Goal: Task Accomplishment & Management: Complete application form

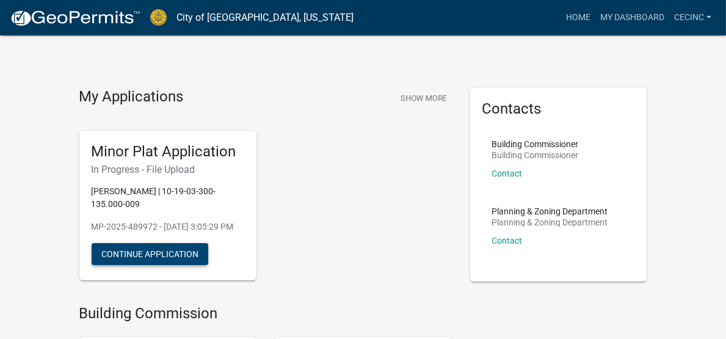
click at [92, 243] on button "Continue Application" at bounding box center [150, 254] width 117 height 22
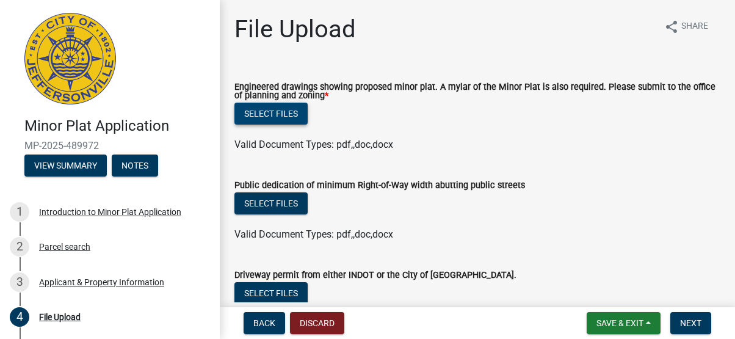
click at [280, 117] on button "Select files" at bounding box center [270, 114] width 73 height 22
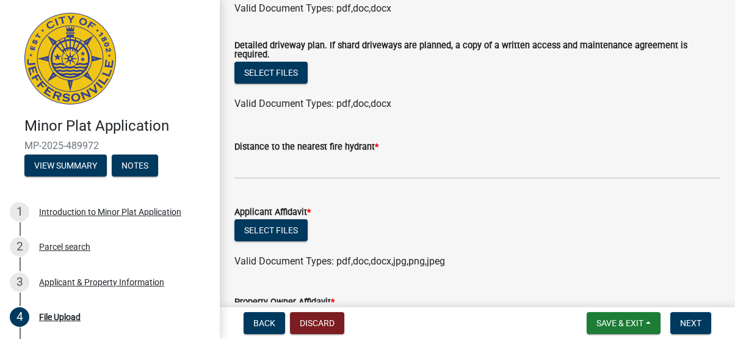
scroll to position [305, 0]
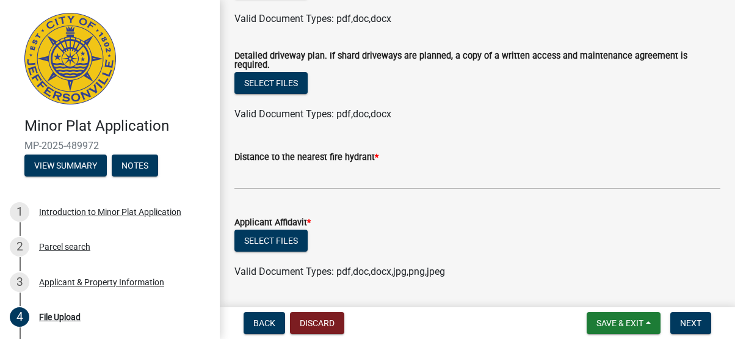
click at [377, 153] on div "Distance to the nearest fire hydrant *" at bounding box center [477, 157] width 486 height 15
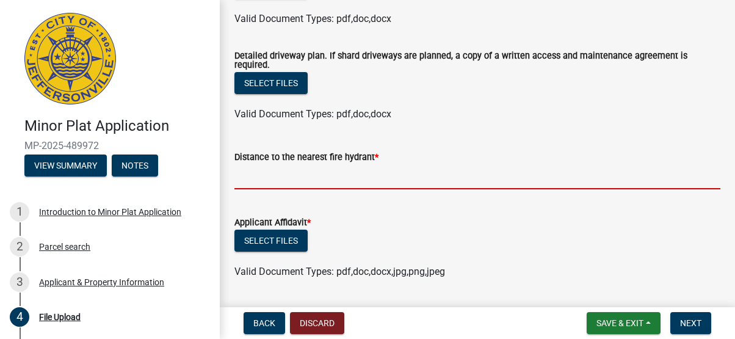
drag, startPoint x: 352, startPoint y: 171, endPoint x: 367, endPoint y: 178, distance: 16.1
click at [355, 170] on input "text" at bounding box center [477, 176] width 486 height 25
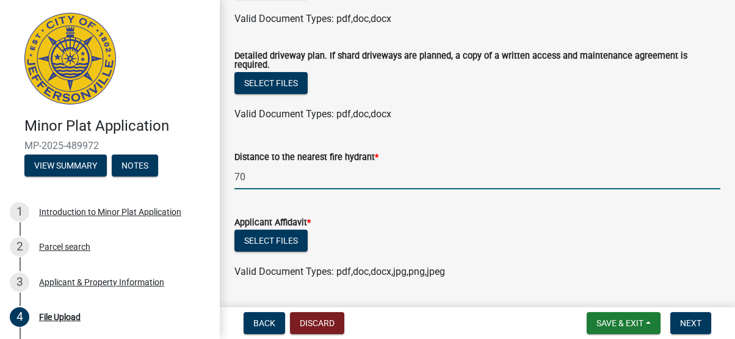
click at [438, 232] on div "Select files" at bounding box center [477, 242] width 486 height 25
click at [306, 169] on input "70" at bounding box center [477, 176] width 486 height 25
type input "70"
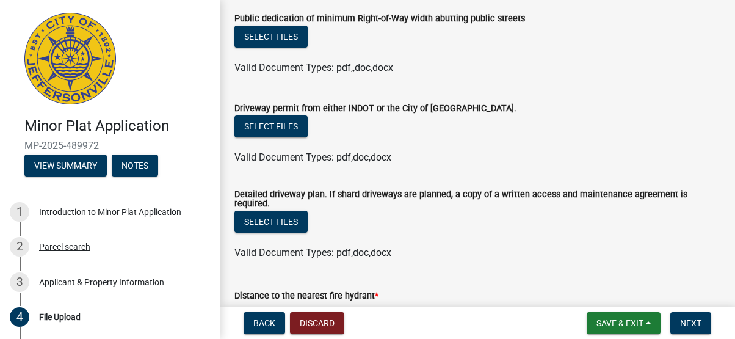
scroll to position [261, 0]
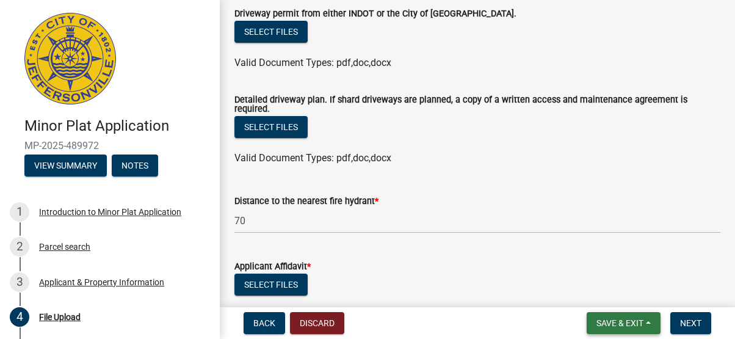
click at [614, 325] on span "Save & Exit" at bounding box center [619, 323] width 47 height 10
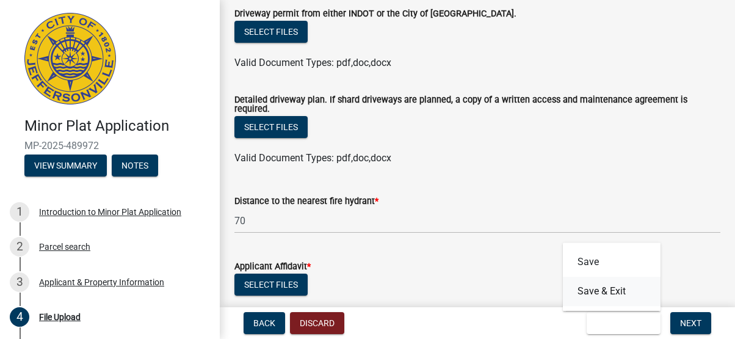
click at [599, 288] on button "Save & Exit" at bounding box center [612, 291] width 98 height 29
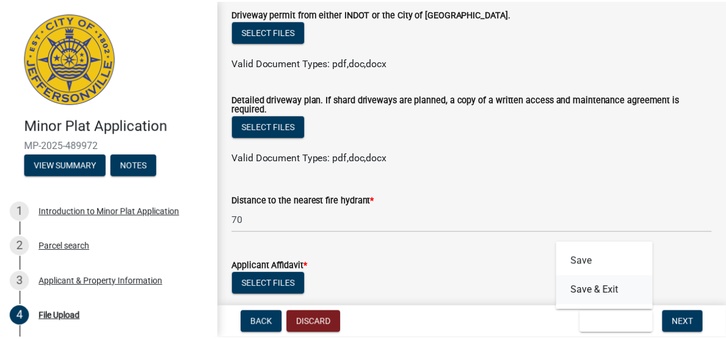
scroll to position [0, 0]
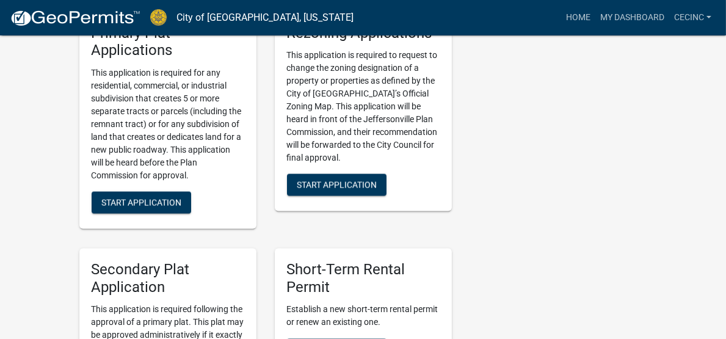
scroll to position [2238, 0]
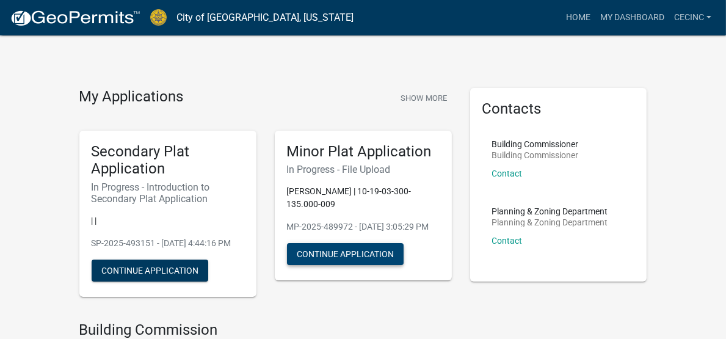
scroll to position [101, 0]
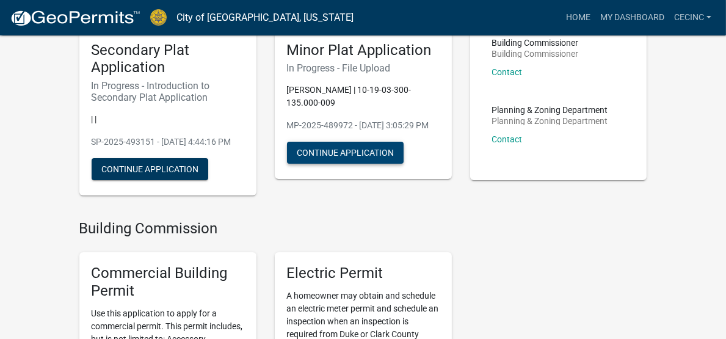
click at [331, 142] on button "Continue Application" at bounding box center [345, 153] width 117 height 22
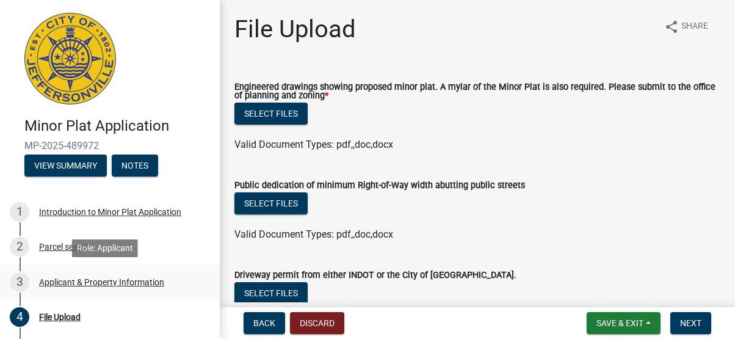
click at [69, 283] on div "Applicant & Property Information" at bounding box center [101, 282] width 125 height 9
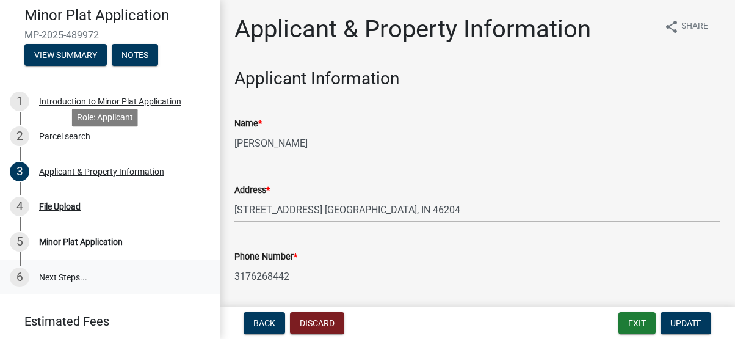
scroll to position [152, 0]
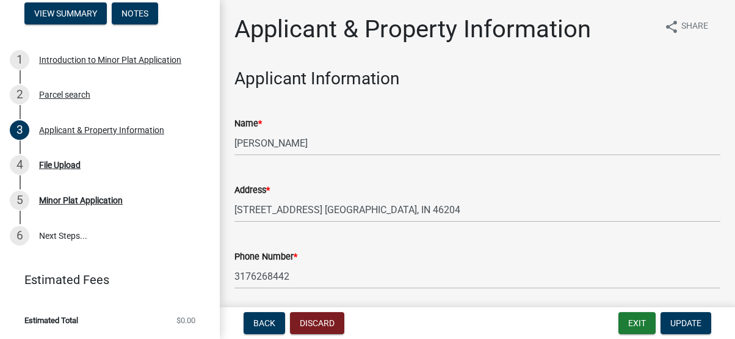
click at [607, 53] on div "Applicant & Property Information share Share" at bounding box center [477, 34] width 486 height 39
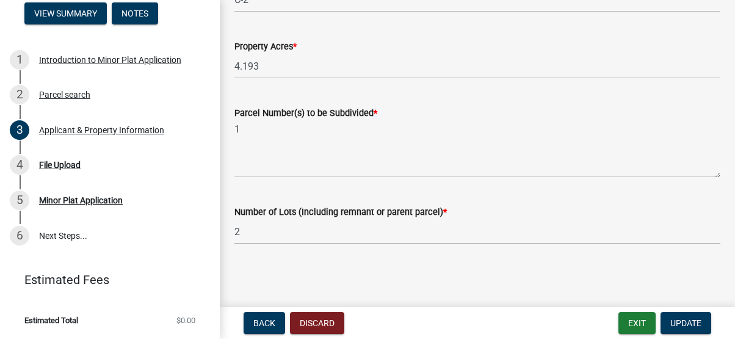
scroll to position [0, 0]
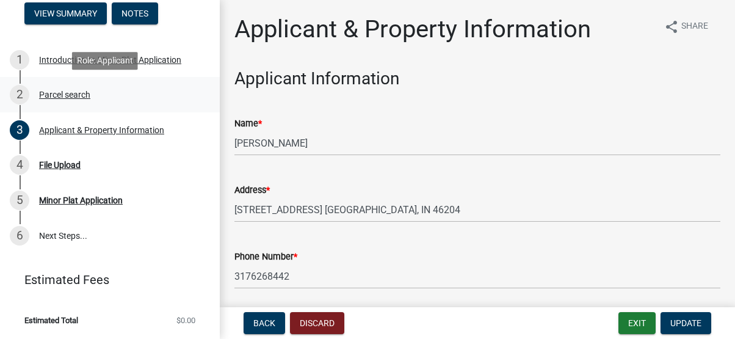
click at [54, 96] on div "Parcel search" at bounding box center [64, 94] width 51 height 9
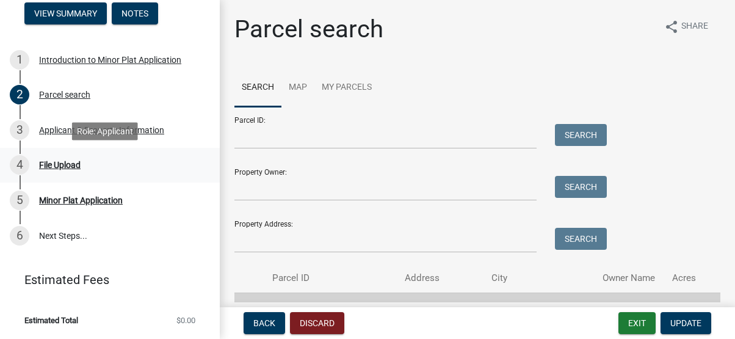
click at [57, 157] on div "4 File Upload" at bounding box center [105, 165] width 190 height 20
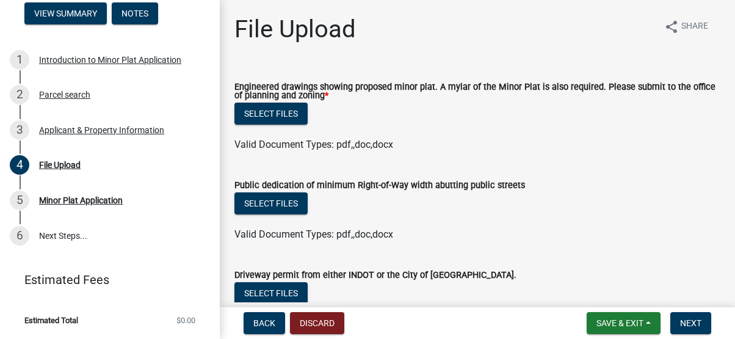
scroll to position [203, 0]
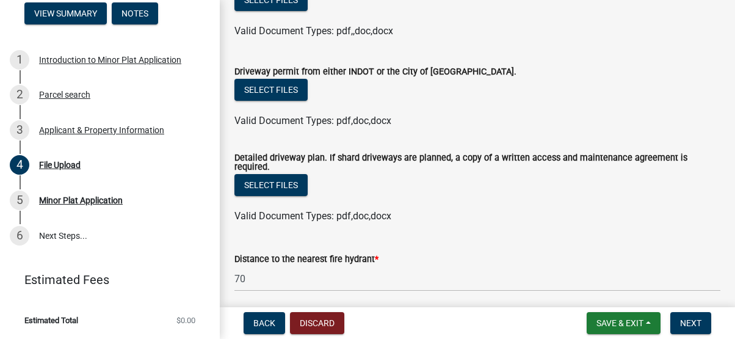
click at [531, 216] on div "Valid Document Types: pdf,doc,docx" at bounding box center [477, 216] width 504 height 15
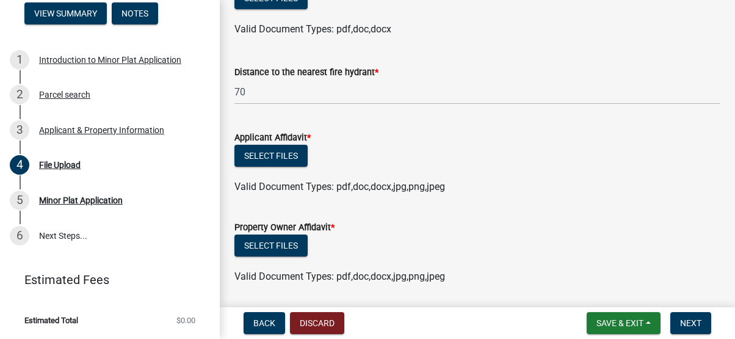
scroll to position [407, 0]
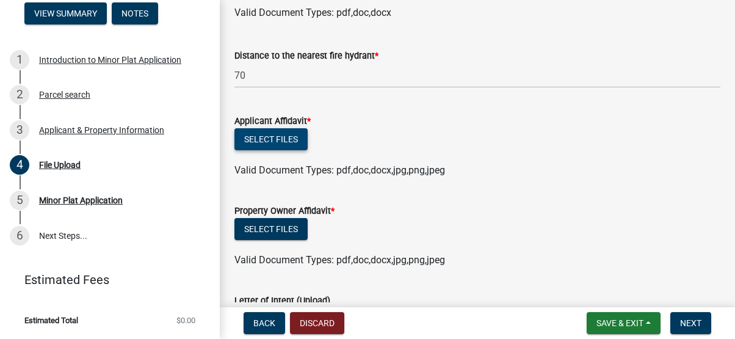
click at [265, 134] on button "Select files" at bounding box center [270, 139] width 73 height 22
